Goal: Transaction & Acquisition: Obtain resource

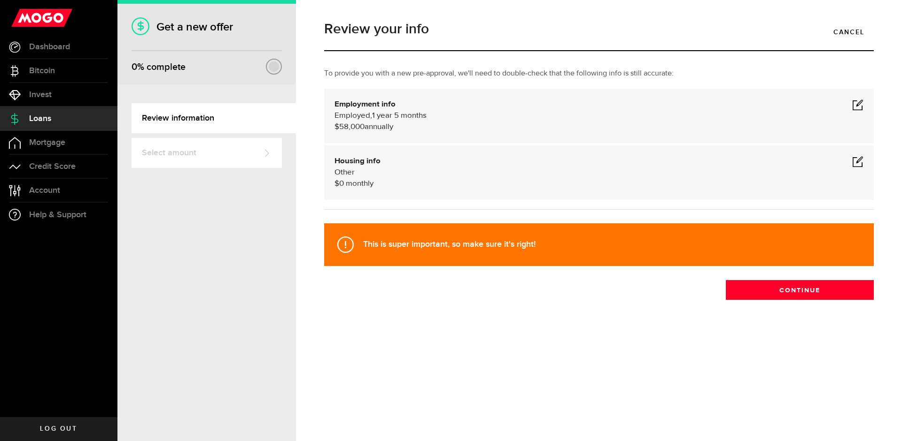
select select "Employed"
select select "1"
click at [853, 105] on span at bounding box center [857, 104] width 11 height 11
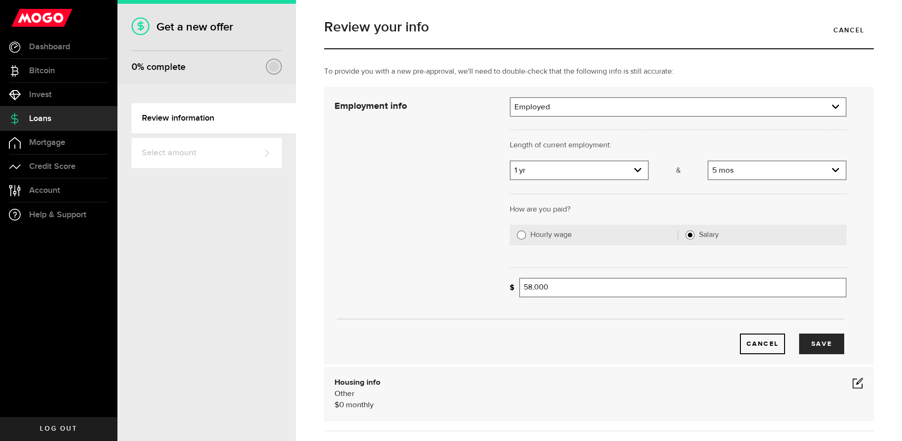
scroll to position [4, 0]
click at [627, 168] on link "expand select" at bounding box center [578, 169] width 137 height 18
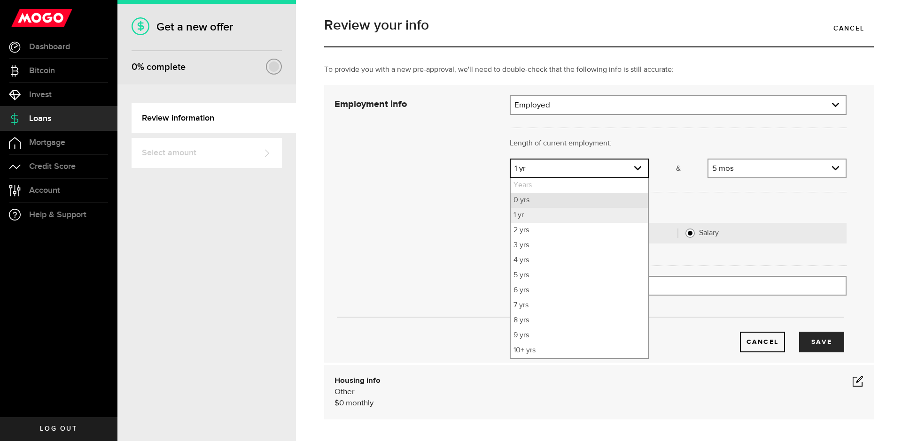
click at [588, 198] on li "0 yrs" at bounding box center [578, 200] width 137 height 15
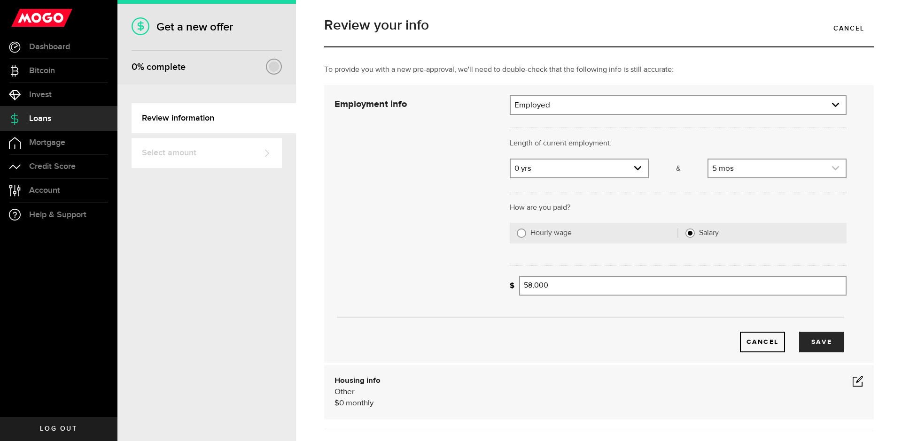
click at [737, 167] on link "expand select" at bounding box center [776, 169] width 137 height 18
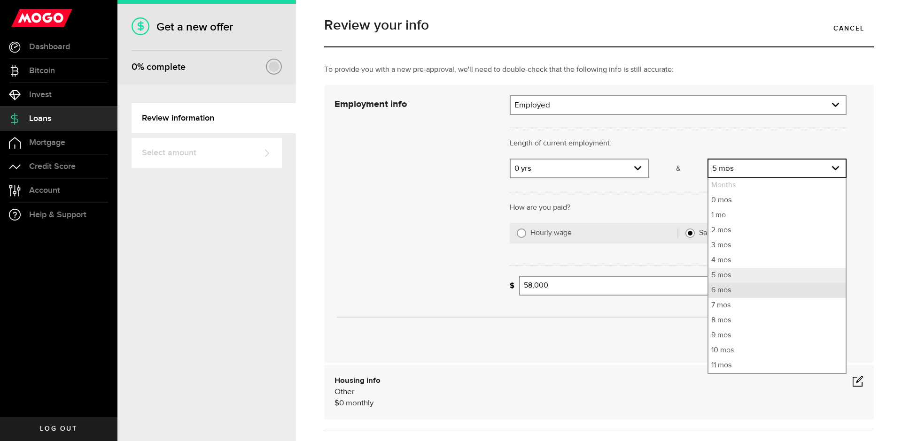
click at [724, 294] on li "6 mos" at bounding box center [776, 290] width 137 height 15
select select "6"
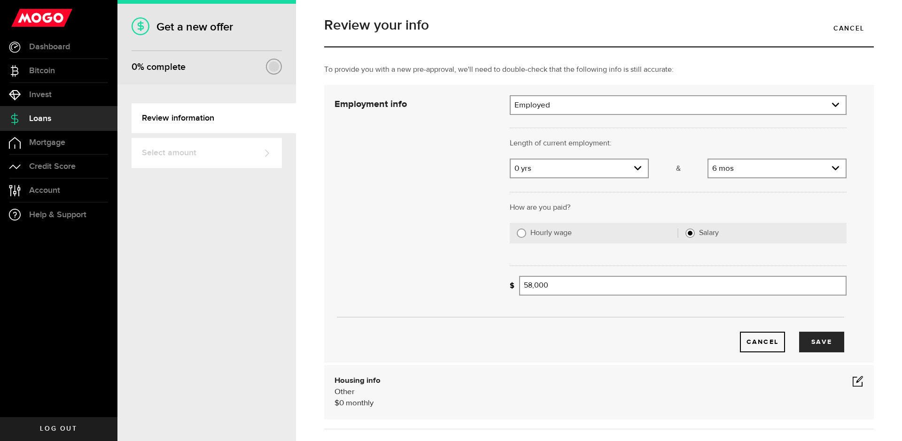
scroll to position [19, 0]
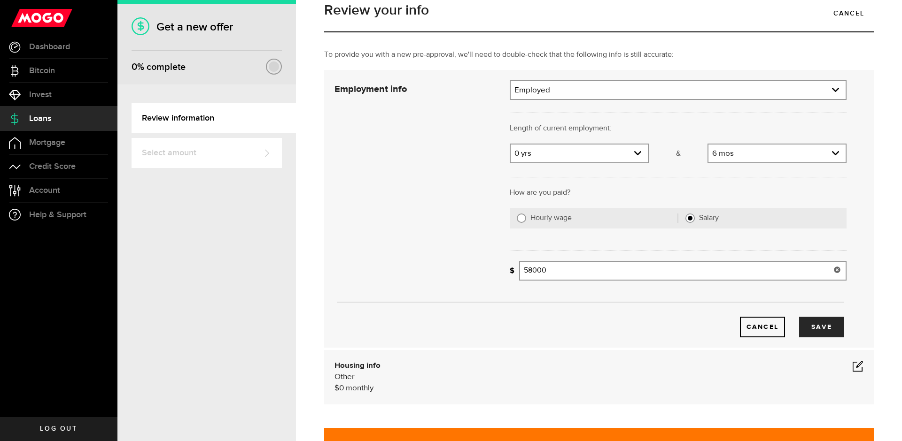
drag, startPoint x: 594, startPoint y: 279, endPoint x: 508, endPoint y: 264, distance: 87.8
click at [510, 264] on div "What's your gross annual income? 58000 Gross annual income" at bounding box center [678, 271] width 337 height 20
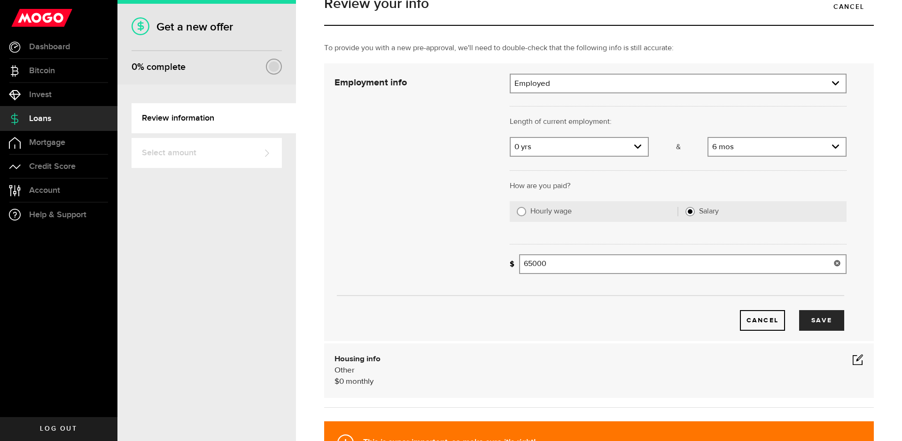
scroll to position [31, 0]
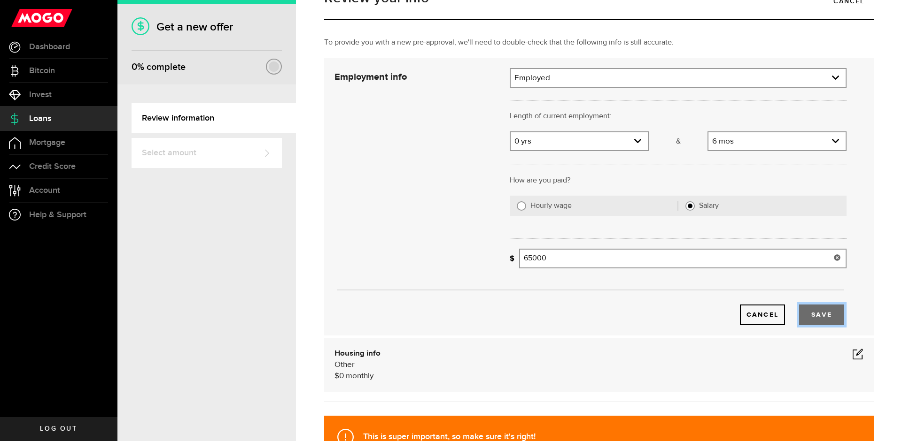
click at [819, 319] on button "Save" at bounding box center [821, 315] width 45 height 21
type input "65,000"
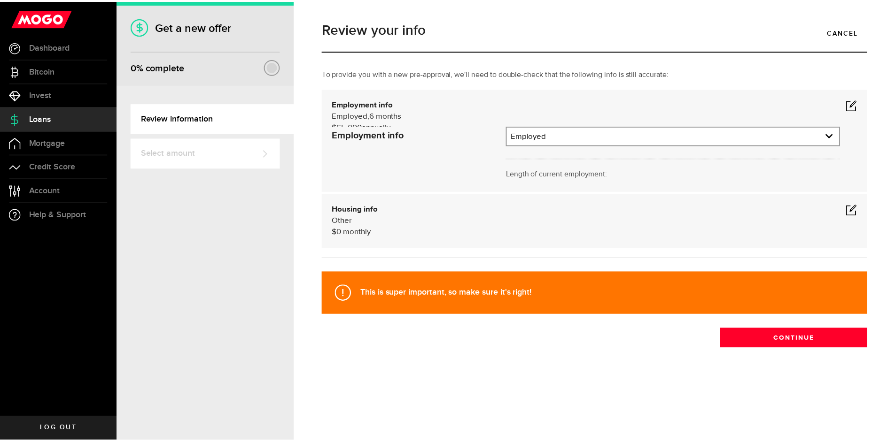
scroll to position [0, 0]
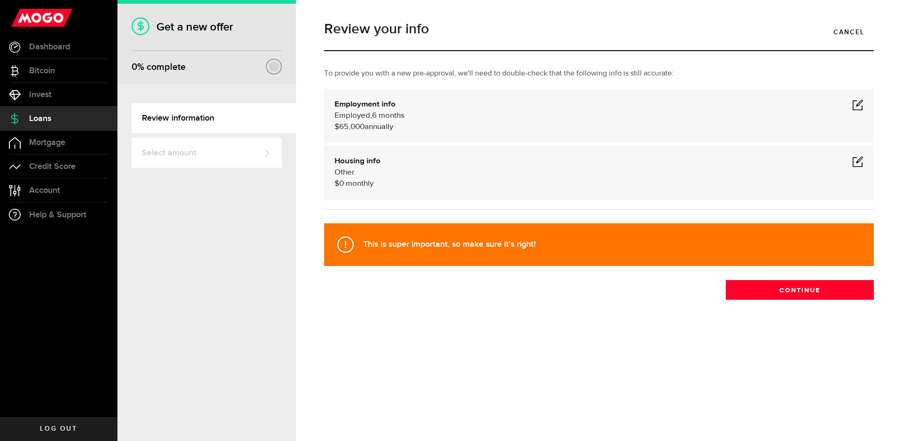
click at [742, 192] on div "Housing info Other $ 0 monthly Housing info Residential status What's your resi…" at bounding box center [598, 173] width 549 height 54
click at [827, 298] on button "Continue" at bounding box center [800, 290] width 148 height 20
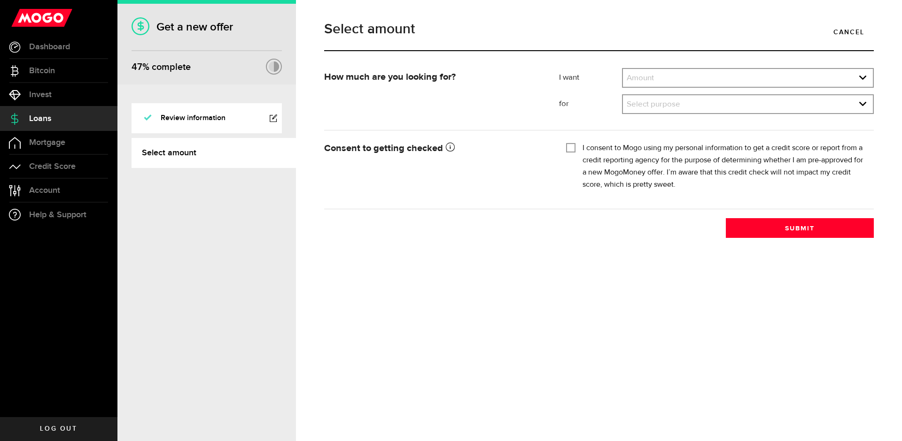
click at [697, 54] on div "Select amount Cancel" at bounding box center [599, 40] width 564 height 55
click at [696, 72] on link "expand select" at bounding box center [748, 78] width 250 height 18
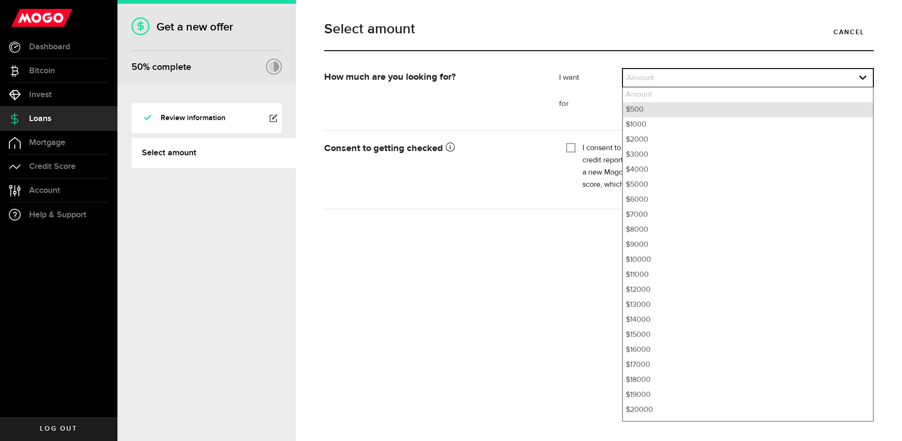
click at [679, 106] on li "$500" at bounding box center [748, 109] width 250 height 15
select select "500"
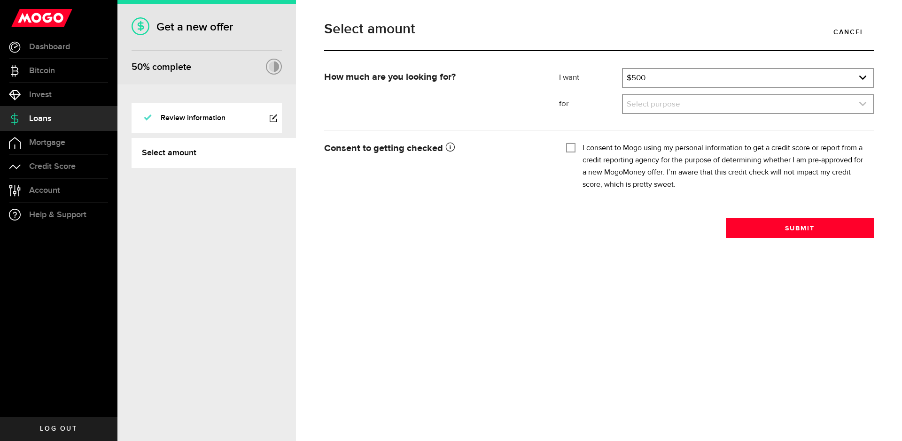
click at [694, 108] on link "expand select" at bounding box center [748, 104] width 250 height 18
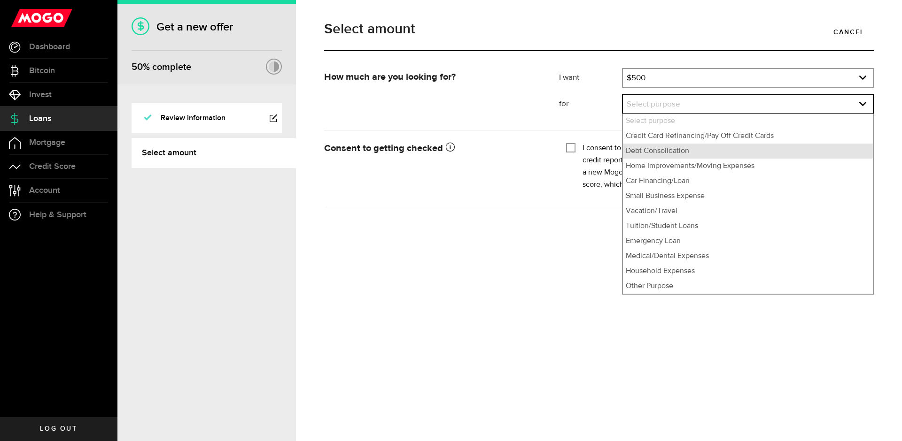
click at [684, 147] on li "Debt Consolidation" at bounding box center [748, 151] width 250 height 15
select select "Debt Consolidation"
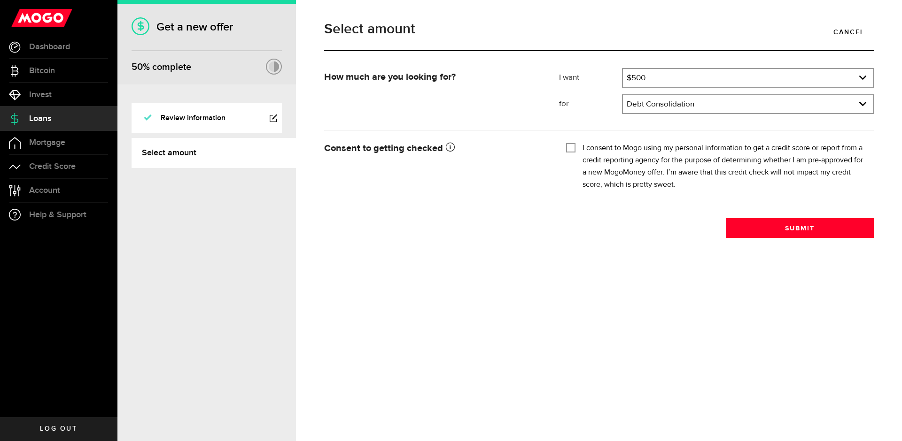
click at [577, 149] on div "I consent to Mogo using my personal information to get a credit score or report…" at bounding box center [716, 166] width 301 height 49
click at [572, 146] on input "I consent to Mogo using my personal information to get a credit score or report…" at bounding box center [570, 146] width 9 height 9
checkbox input "true"
click at [750, 221] on button "Submit" at bounding box center [800, 228] width 148 height 20
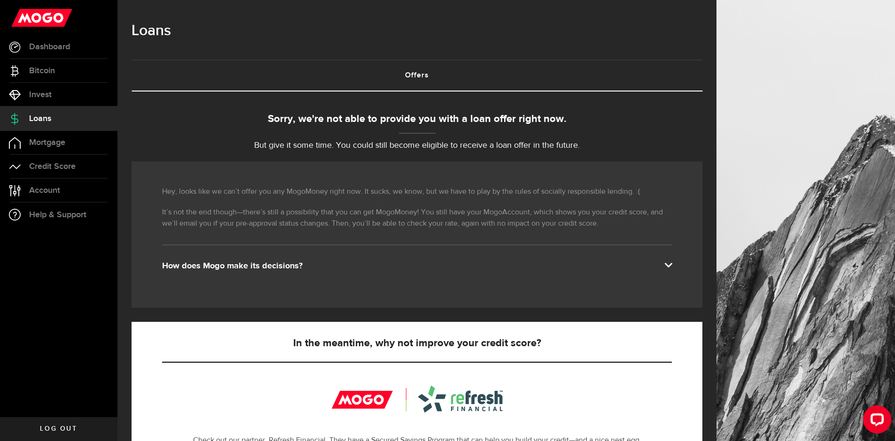
scroll to position [192, 0]
